Goal: Information Seeking & Learning: Check status

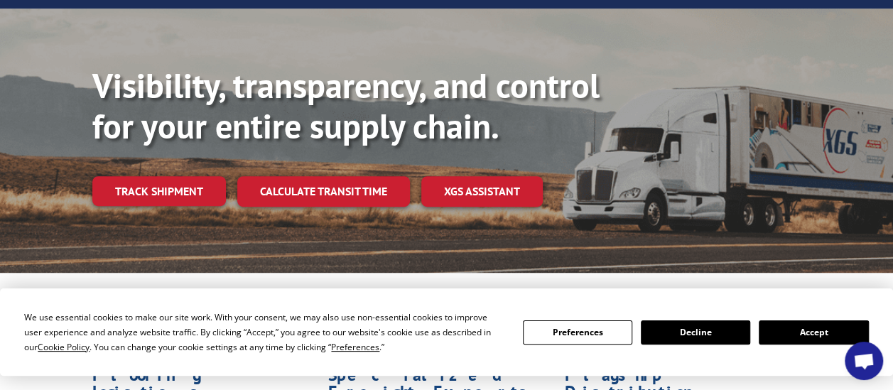
scroll to position [355, 0]
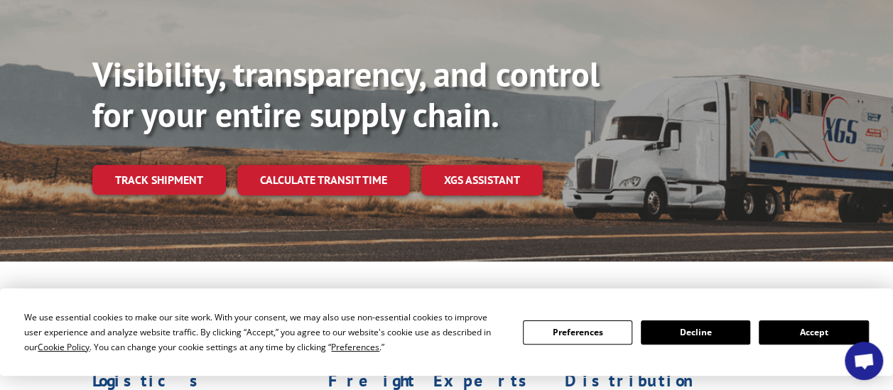
click at [156, 165] on link "Track shipment" at bounding box center [159, 180] width 134 height 30
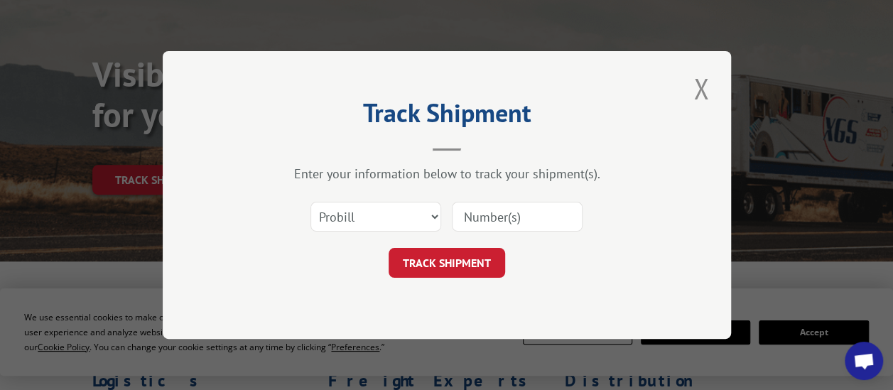
click at [492, 215] on input at bounding box center [517, 217] width 131 height 30
paste input "17255473"
type input "17255473"
click at [462, 250] on button "TRACK SHIPMENT" at bounding box center [447, 263] width 117 height 30
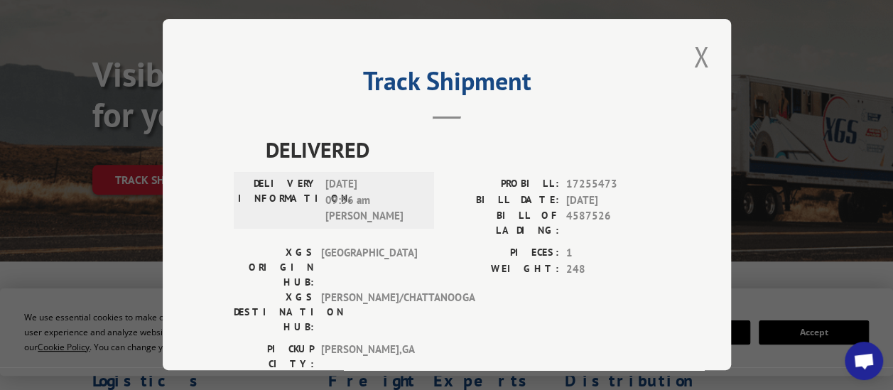
click at [580, 177] on span "17255473" at bounding box center [614, 185] width 94 height 16
copy span "17255473"
